Goal: Information Seeking & Learning: Learn about a topic

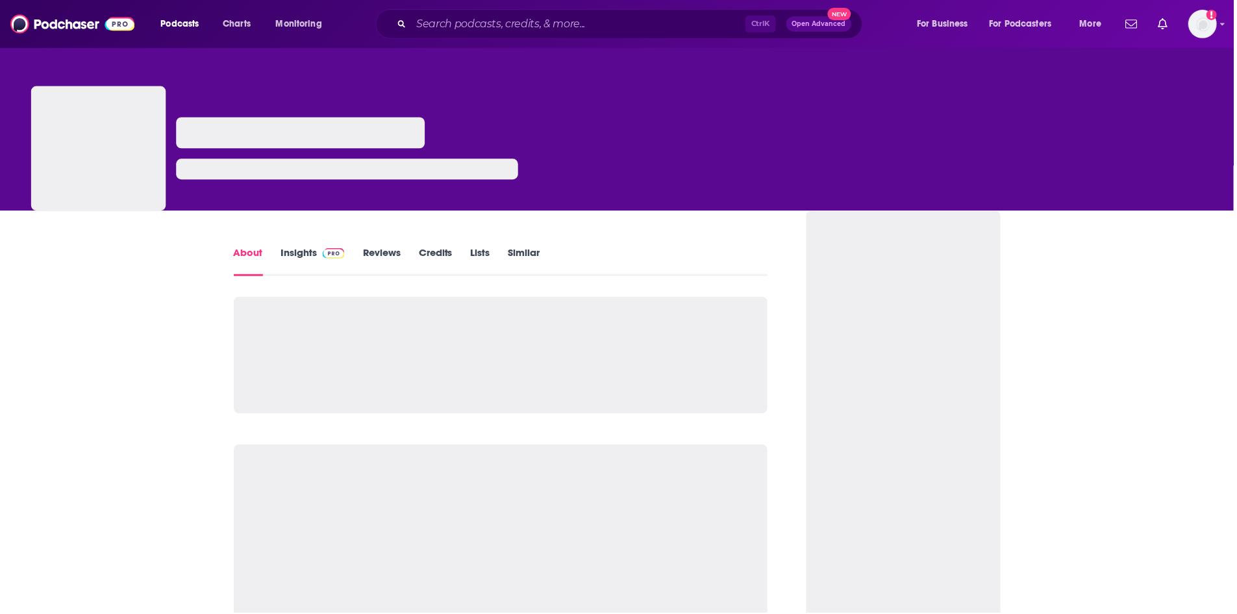
click at [299, 254] on link "Insights" at bounding box center [314, 262] width 64 height 30
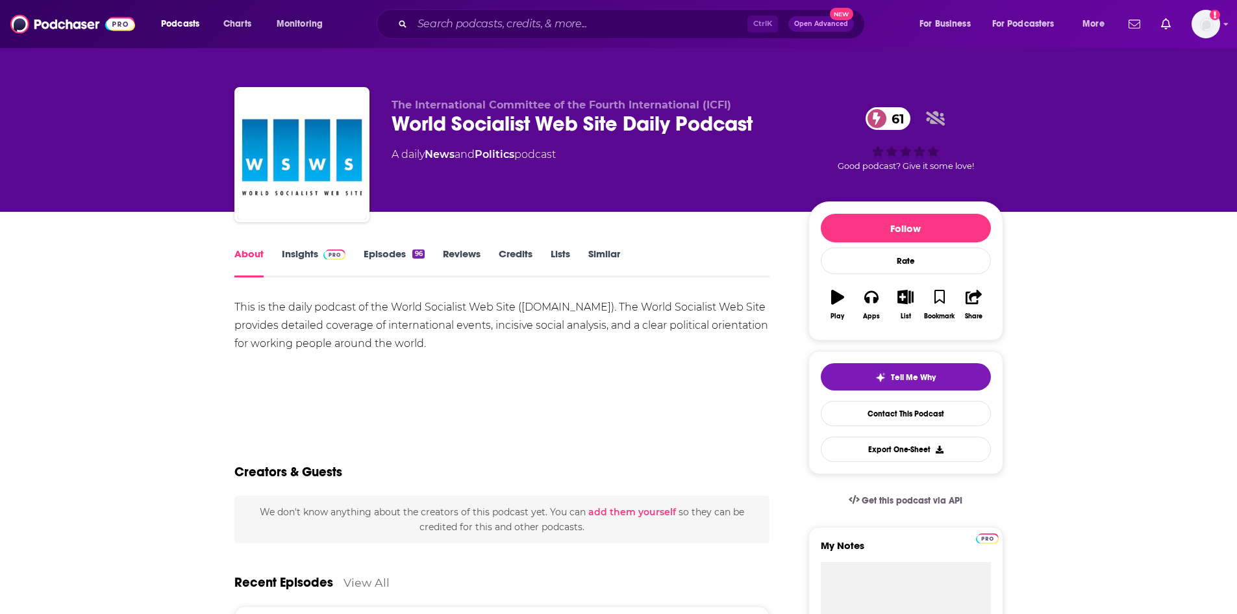
click at [314, 255] on link "Insights" at bounding box center [314, 262] width 64 height 30
